Goal: Task Accomplishment & Management: Manage account settings

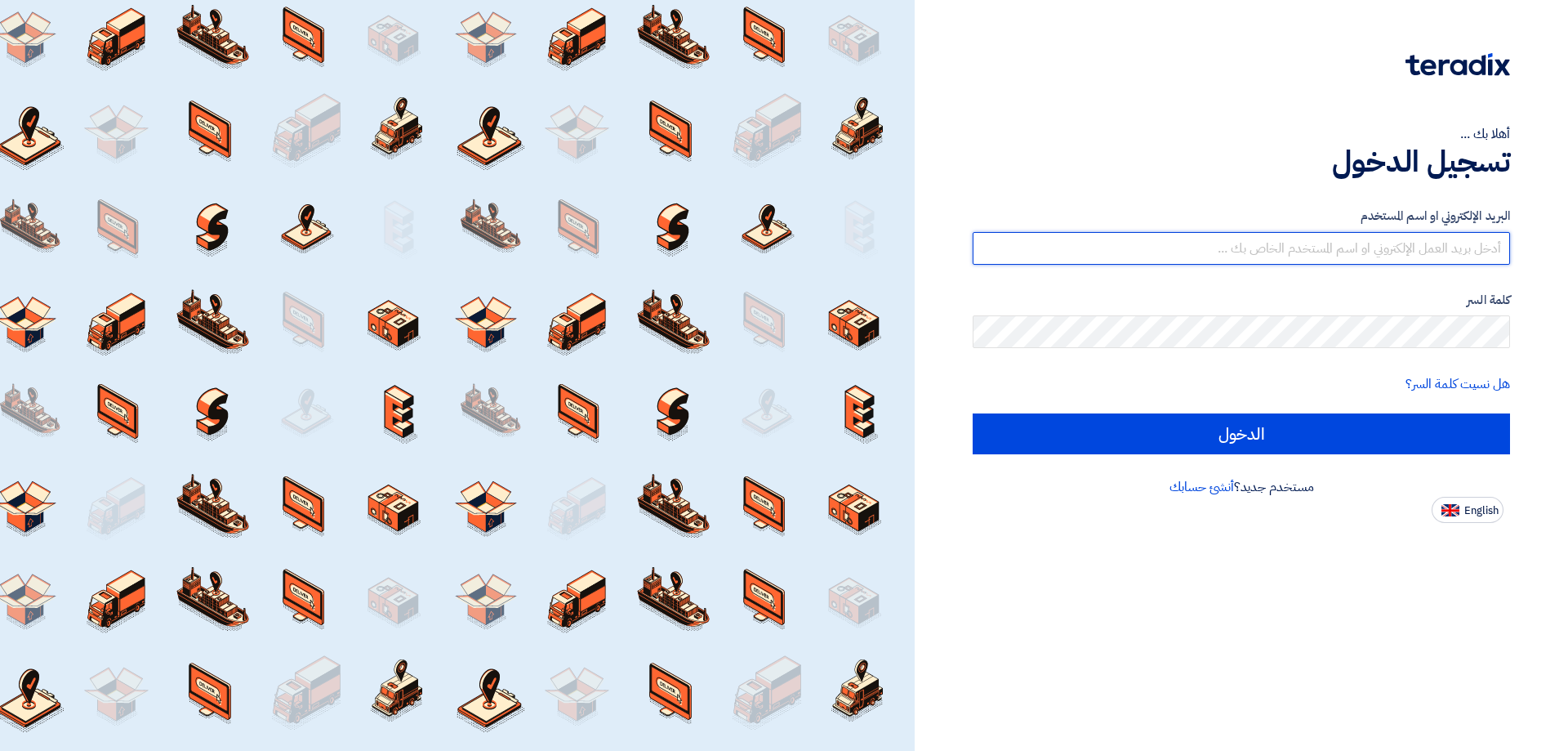
click at [1375, 248] on input "text" at bounding box center [1242, 248] width 537 height 32
type input "[EMAIL_ADDRESS][DOMAIN_NAME]"
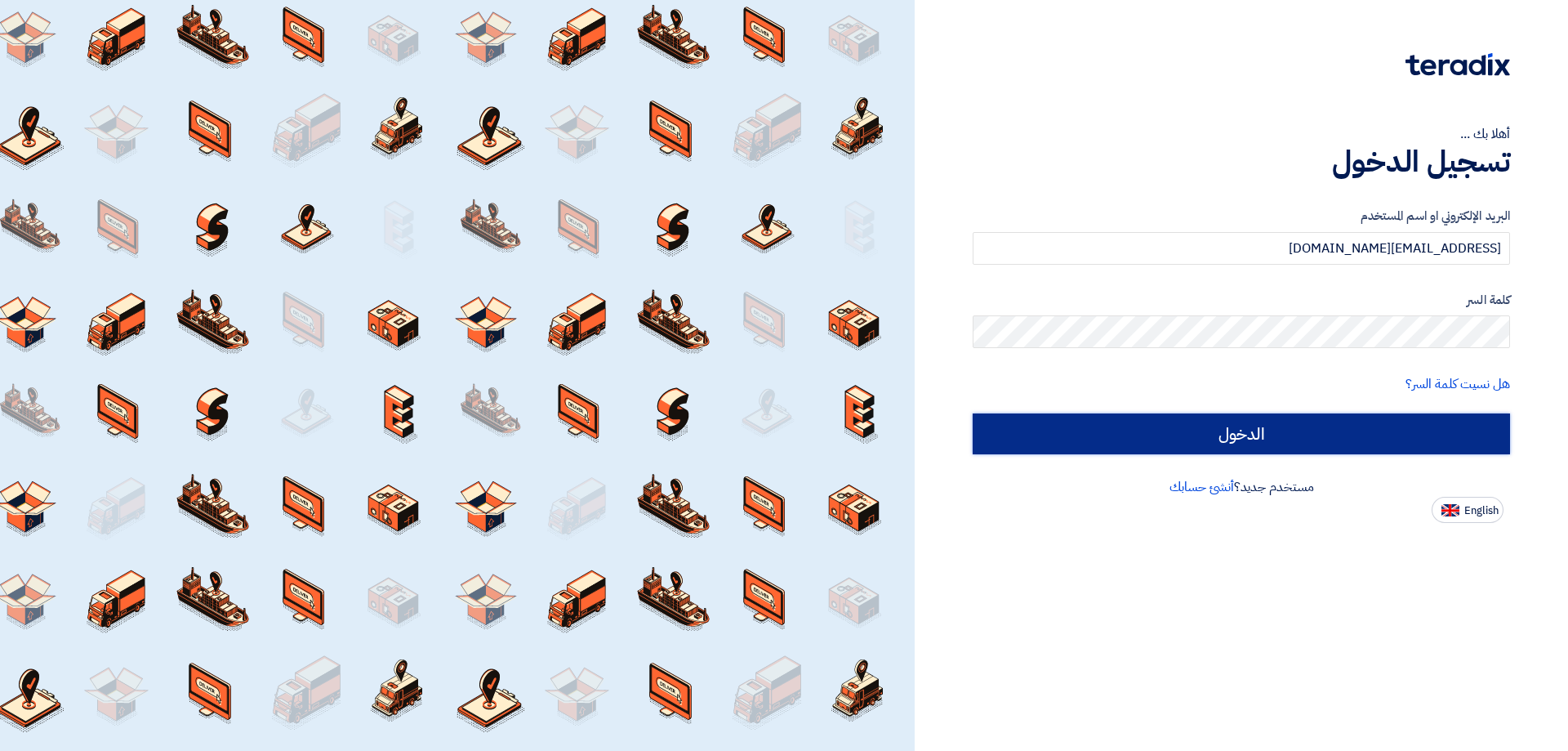
click at [1319, 439] on input "الدخول" at bounding box center [1242, 434] width 537 height 41
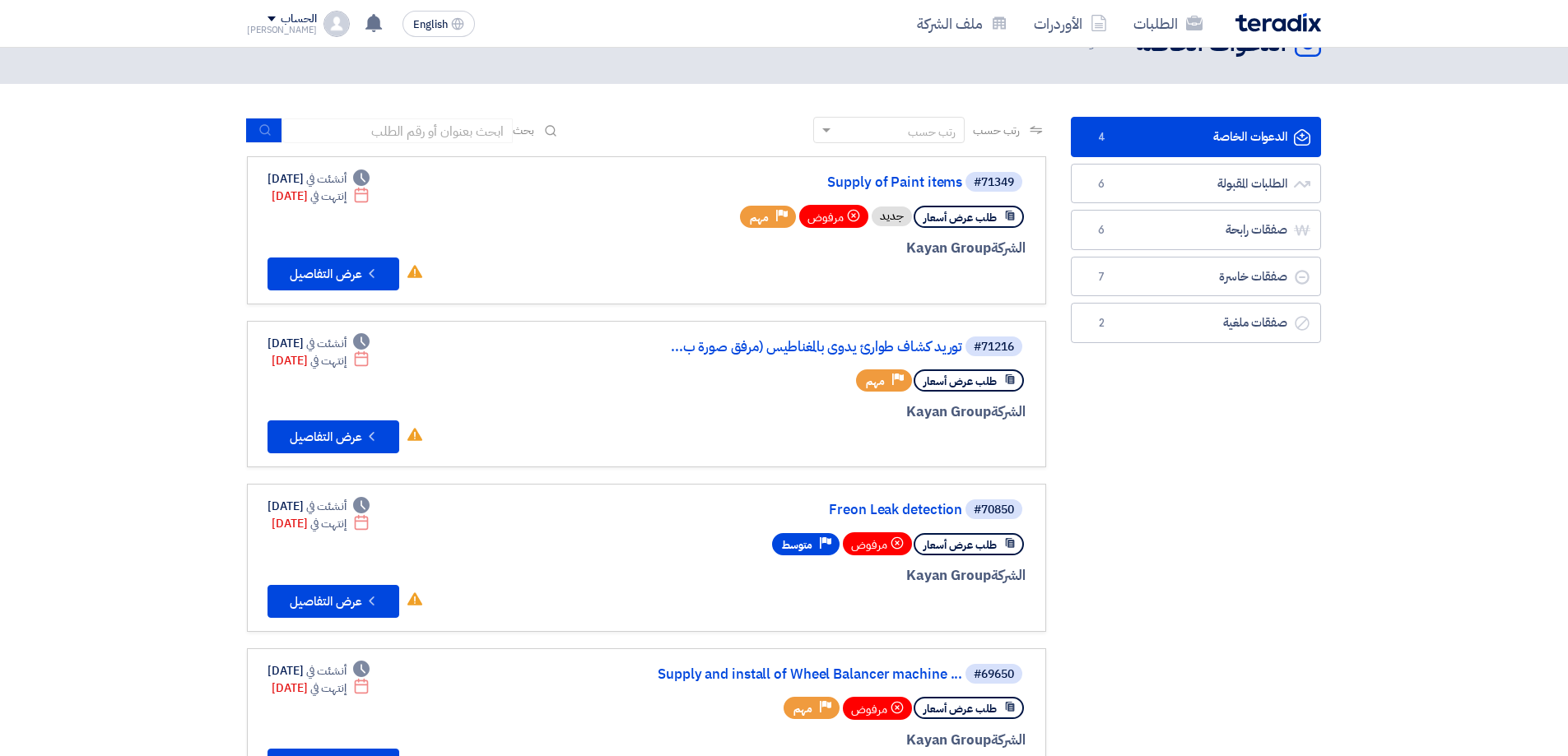
scroll to position [82, 0]
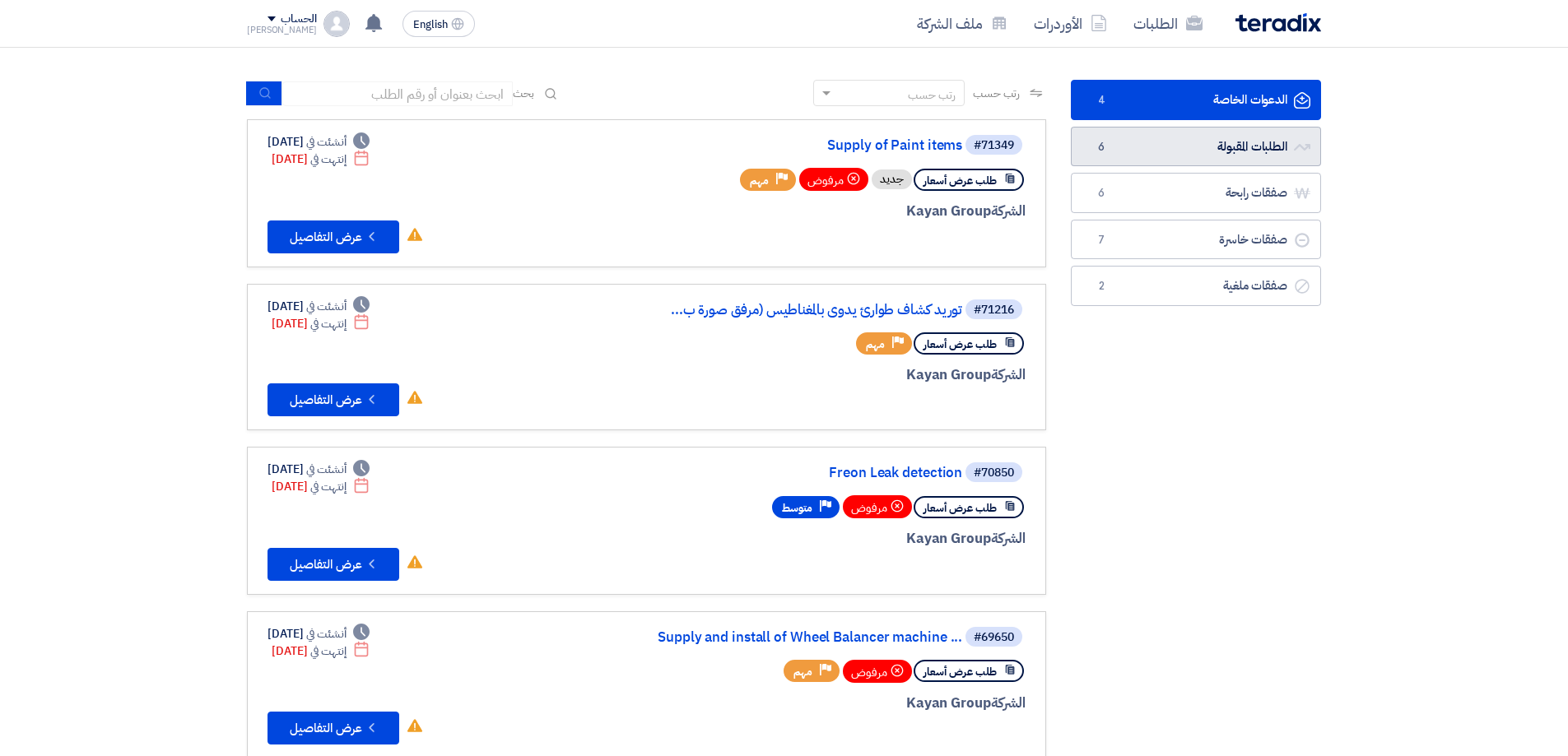
click at [1198, 147] on link "الطلبات المقبولة الطلبات المقبولة 6" at bounding box center [1195, 146] width 250 height 40
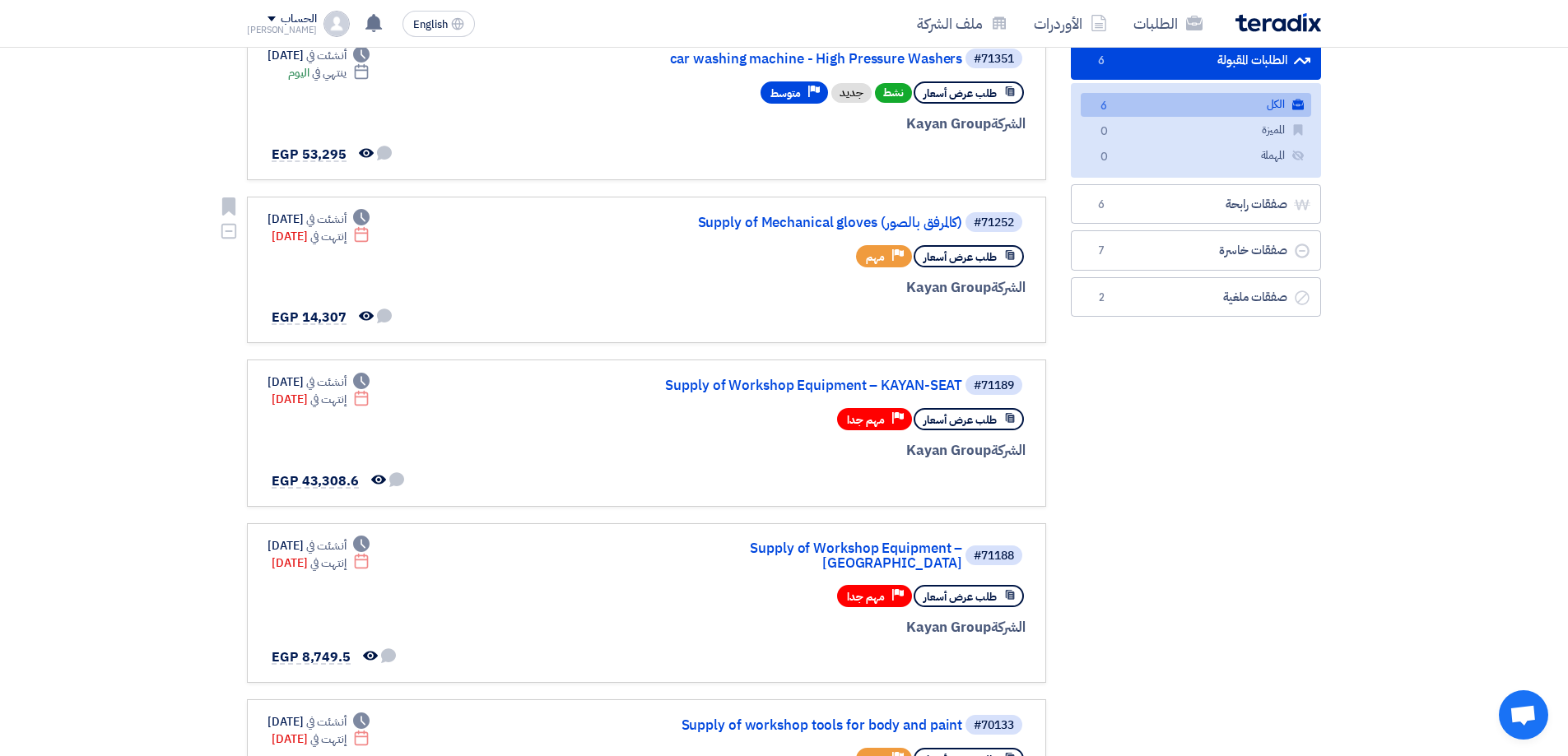
scroll to position [82, 0]
